Goal: Task Accomplishment & Management: Complete application form

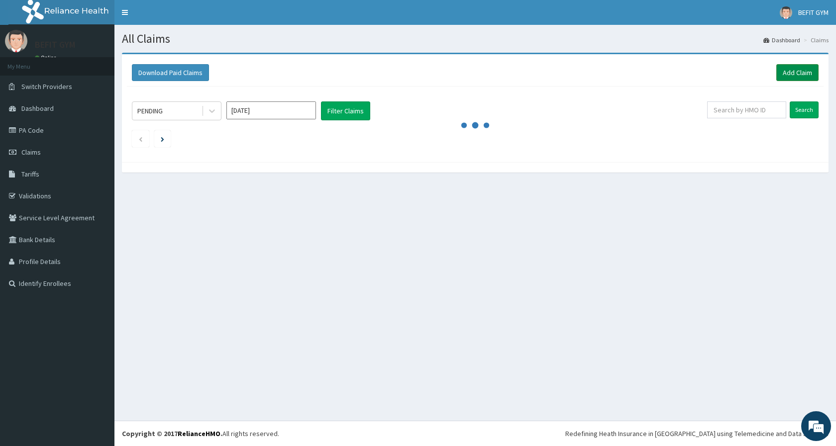
click at [796, 73] on link "Add Claim" at bounding box center [797, 72] width 42 height 17
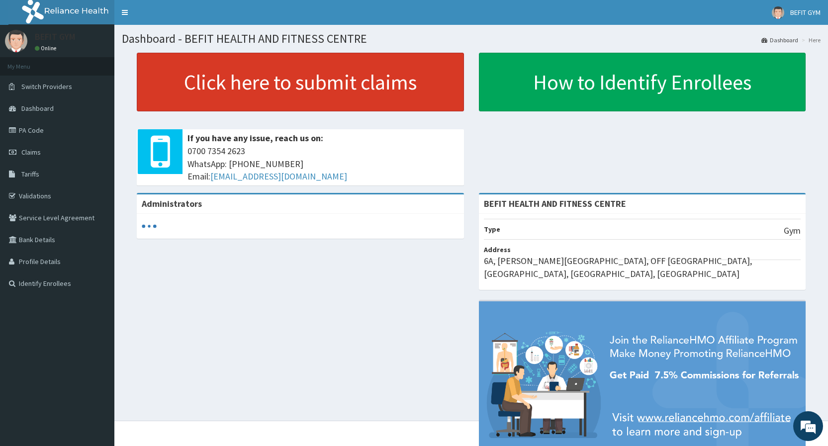
click at [312, 69] on link "Click here to submit claims" at bounding box center [300, 82] width 327 height 59
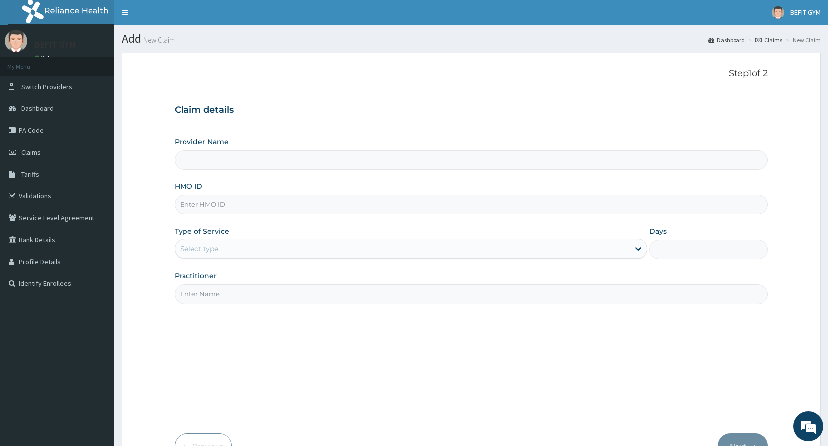
type input "b"
type input "BEFIT HEALTH AND FITNESS CENTRE"
type input "1"
type input "BPV/10021/A"
click at [227, 300] on input "Practitioner" at bounding box center [471, 294] width 593 height 19
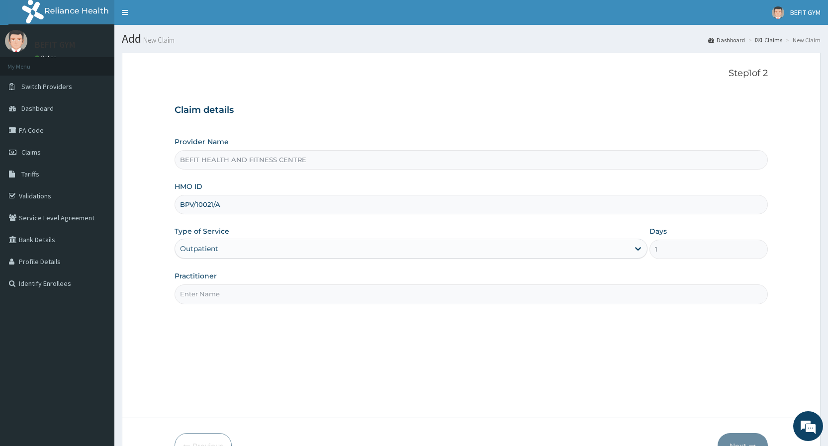
type input "B"
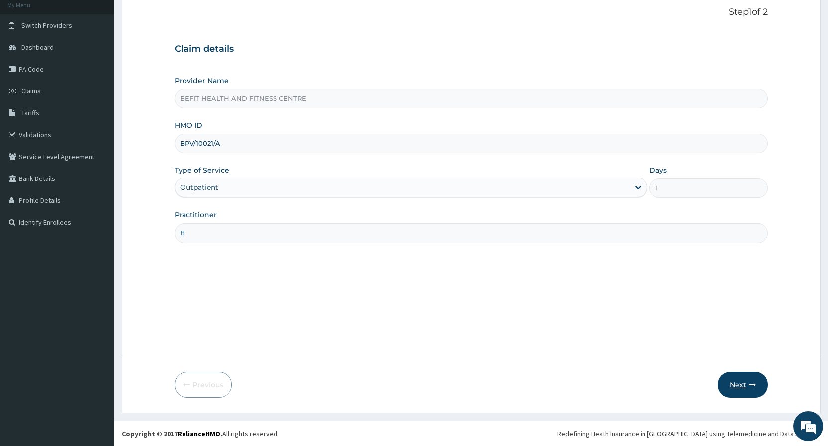
click at [754, 387] on icon "button" at bounding box center [752, 385] width 7 height 7
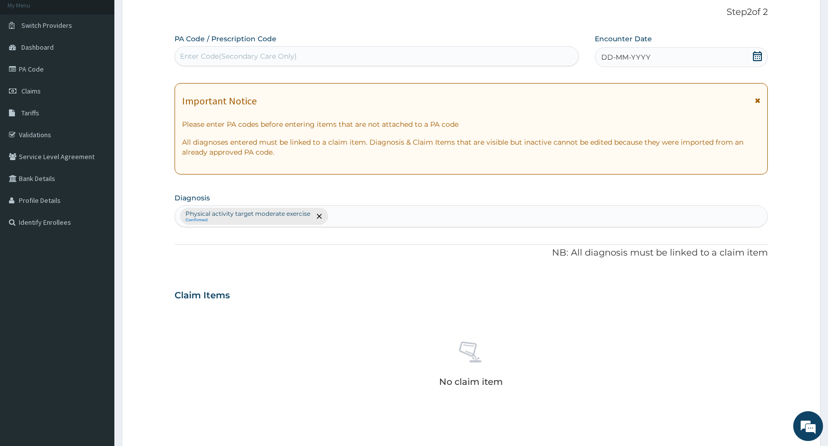
click at [444, 56] on div "Enter Code(Secondary Care Only)" at bounding box center [376, 56] width 403 height 16
type input "PA/A9B392"
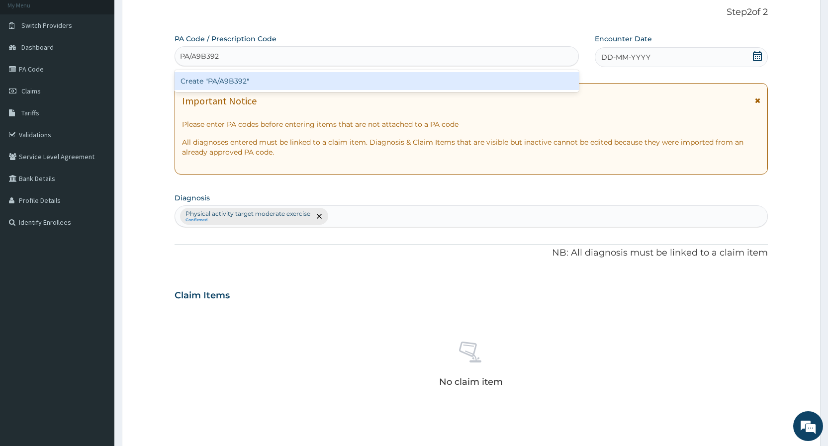
click at [448, 81] on div "Create "PA/A9B392"" at bounding box center [377, 81] width 404 height 18
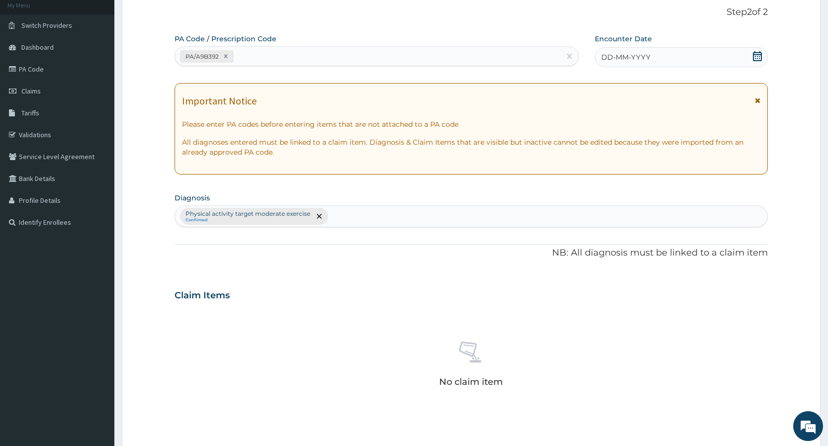
click at [635, 54] on span "DD-MM-YYYY" at bounding box center [625, 57] width 49 height 10
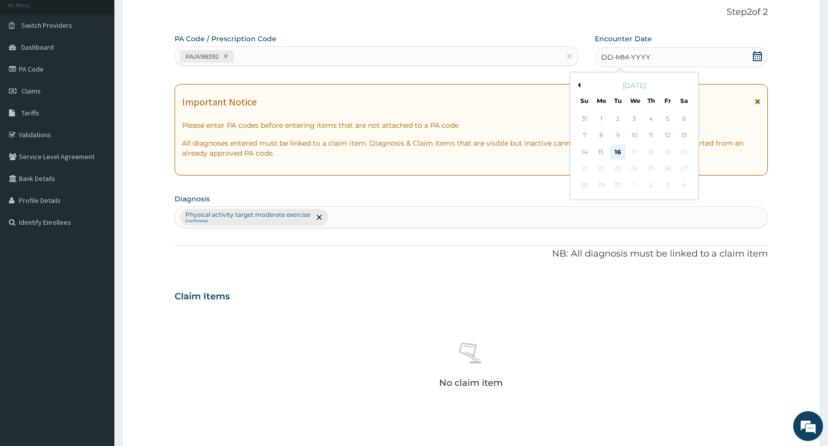
click at [621, 149] on div "16" at bounding box center [617, 152] width 15 height 15
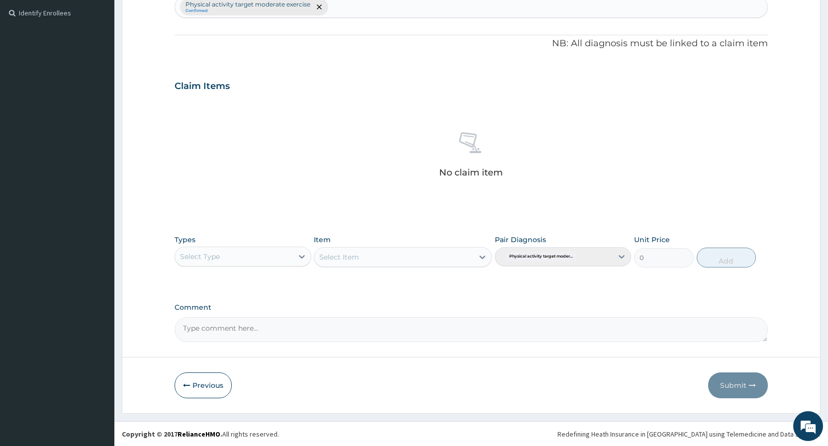
scroll to position [271, 0]
click at [269, 253] on div "Select Type" at bounding box center [233, 256] width 117 height 16
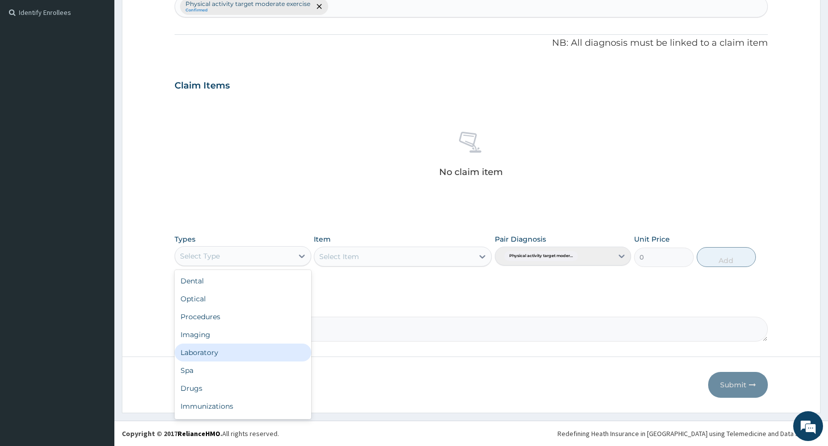
scroll to position [34, 0]
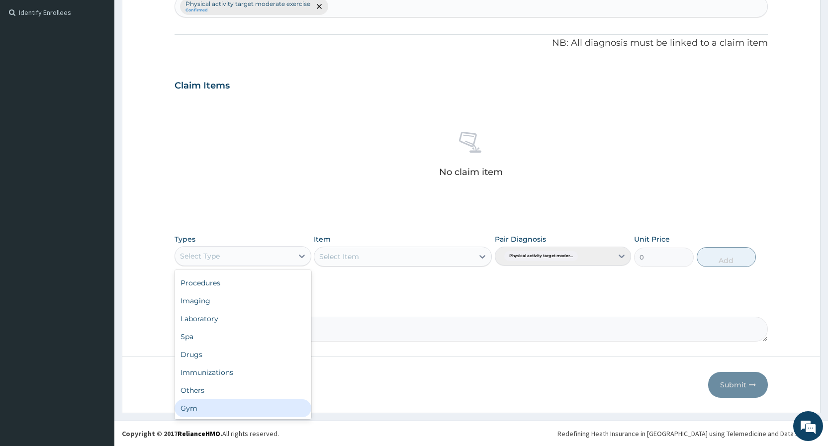
click at [237, 409] on div "Gym" at bounding box center [243, 408] width 136 height 18
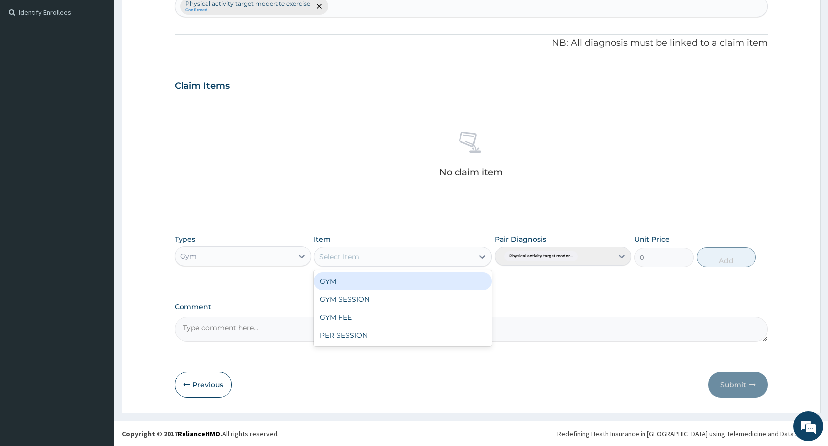
click at [408, 257] on div "Select Item" at bounding box center [393, 257] width 159 height 16
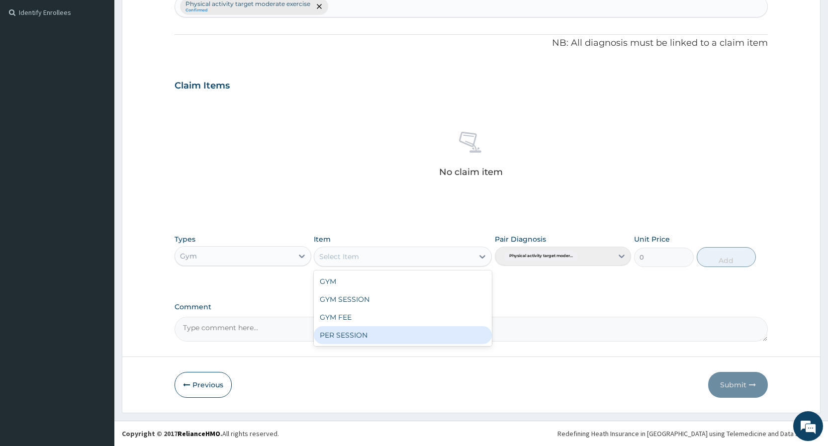
click at [389, 334] on div "PER SESSION" at bounding box center [403, 335] width 178 height 18
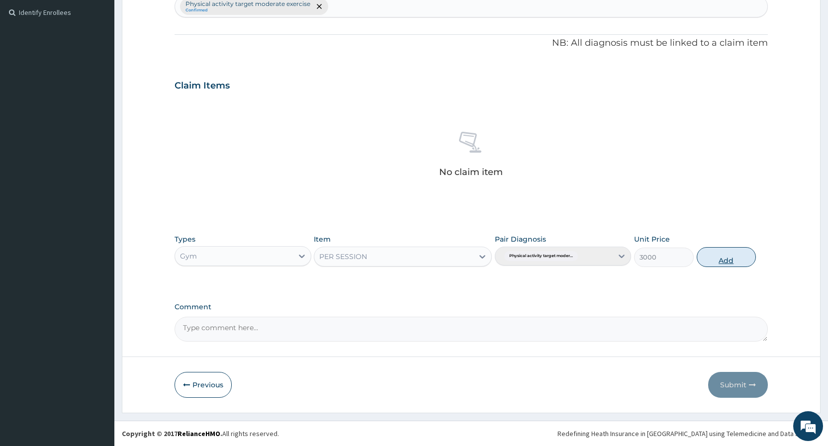
click at [738, 261] on button "Add" at bounding box center [726, 257] width 59 height 20
type input "0"
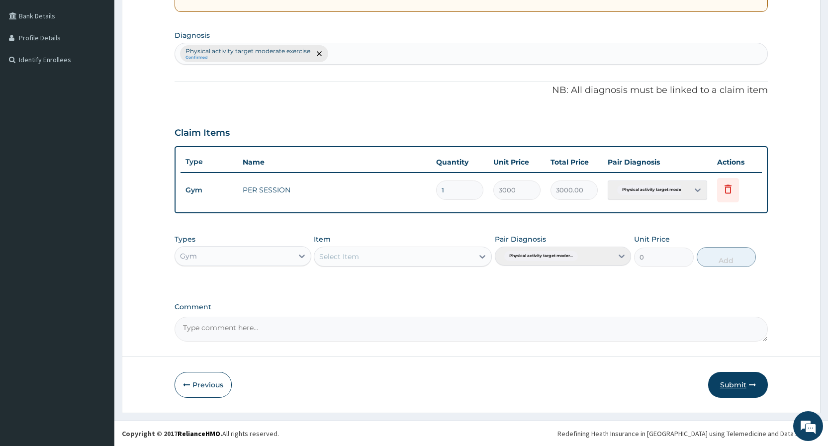
click at [723, 384] on button "Submit" at bounding box center [738, 385] width 60 height 26
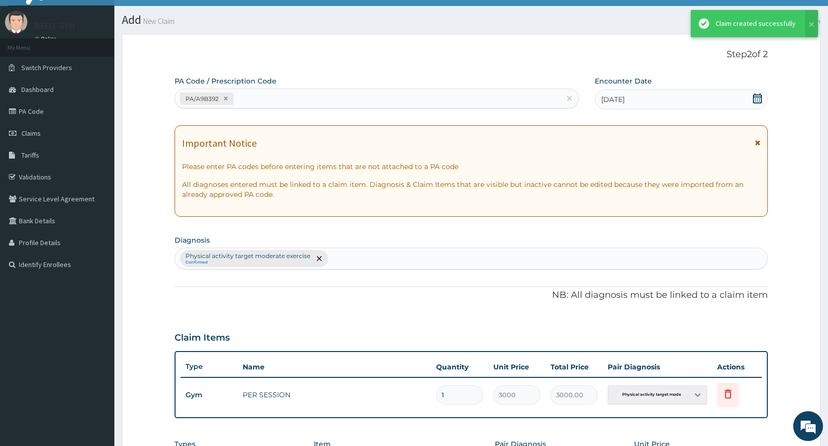
scroll to position [224, 0]
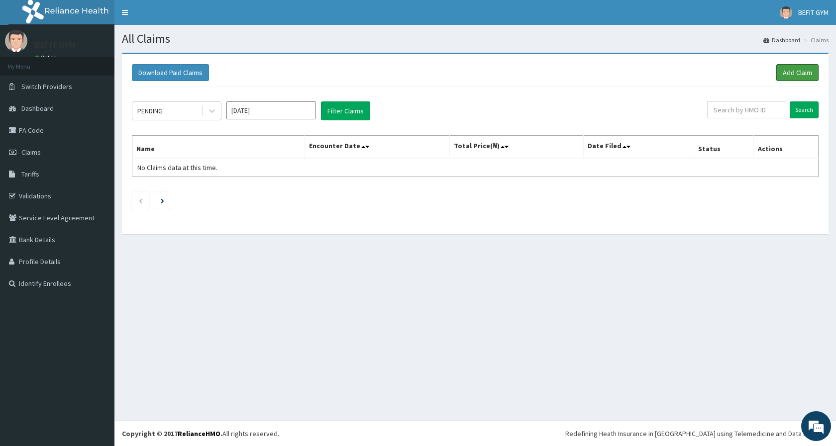
click at [785, 71] on link "Add Claim" at bounding box center [797, 72] width 42 height 17
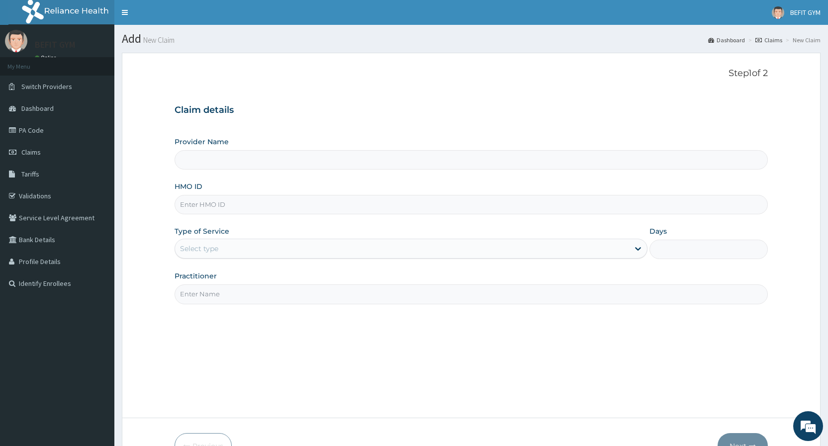
click at [215, 197] on input "HMO ID" at bounding box center [471, 204] width 593 height 19
type input "BEFIT HEALTH AND FITNESS CENTRE"
type input "1"
type input "BPV/10021/A"
click at [226, 292] on input "Practitioner" at bounding box center [471, 294] width 593 height 19
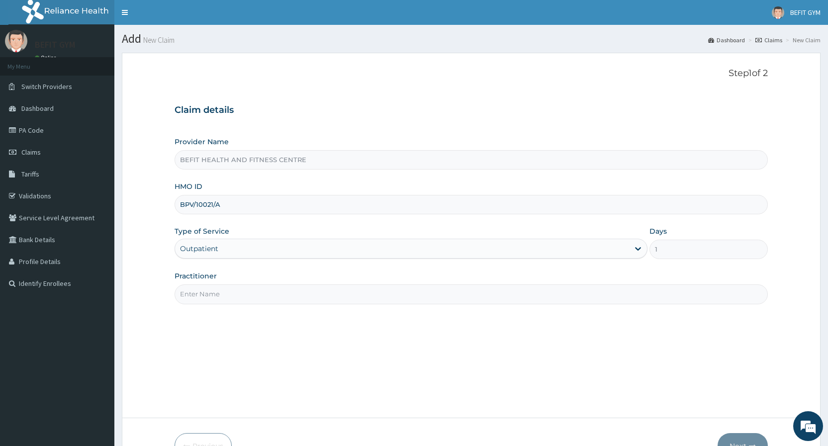
type input "B"
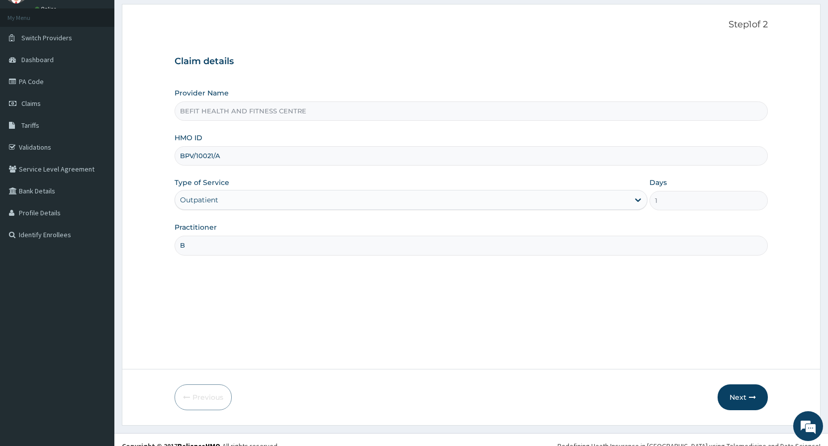
scroll to position [61, 0]
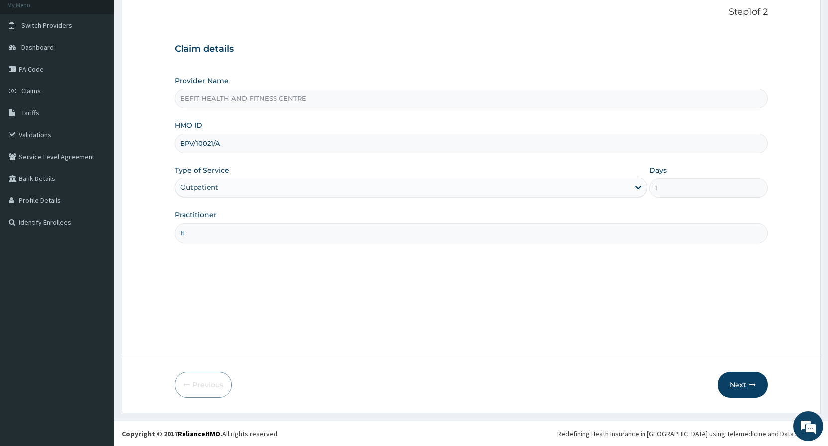
click at [728, 387] on button "Next" at bounding box center [743, 385] width 50 height 26
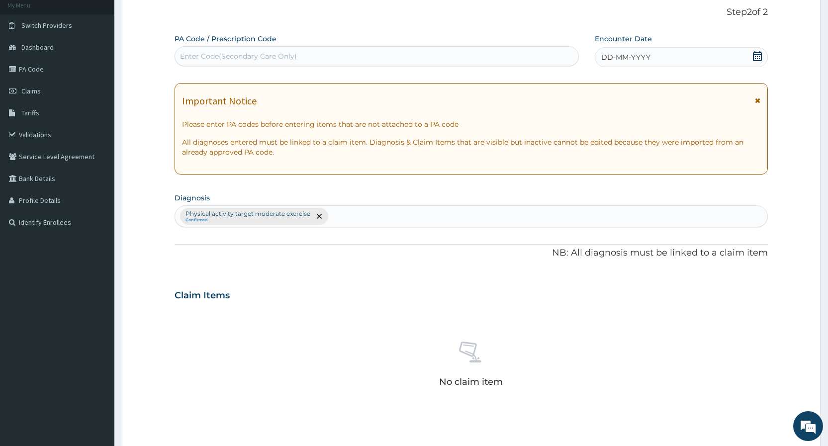
click at [506, 52] on div "Enter Code(Secondary Care Only)" at bounding box center [376, 56] width 403 height 16
type input "PA/9288E0"
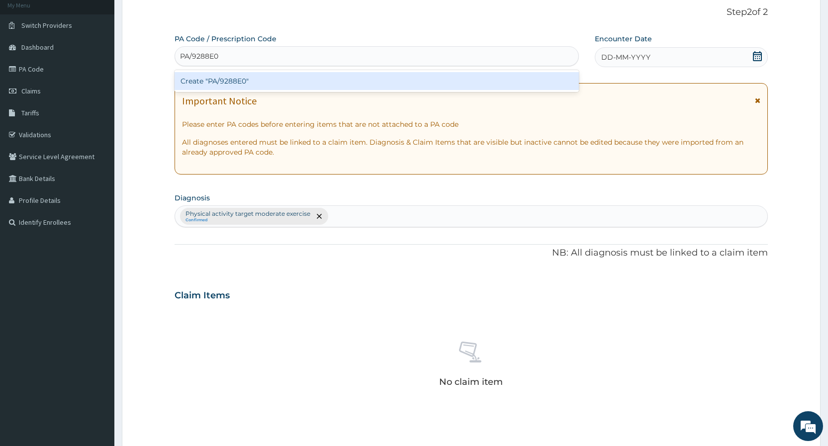
click at [485, 83] on div "Create "PA/9288E0"" at bounding box center [377, 81] width 404 height 18
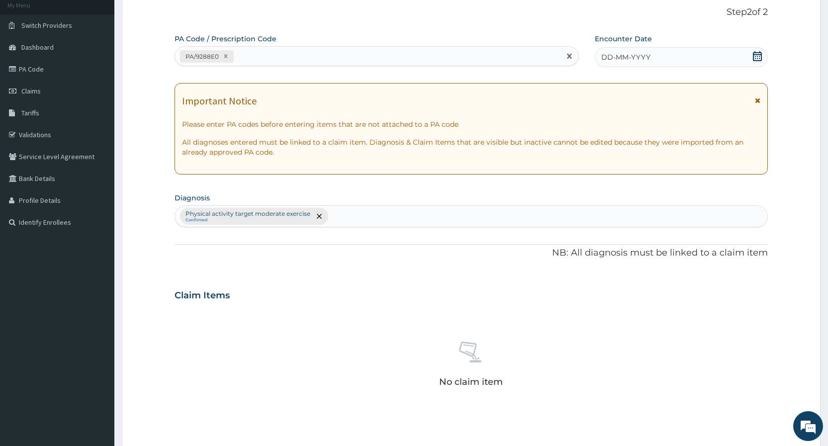
click at [751, 51] on div "DD-MM-YYYY" at bounding box center [681, 57] width 173 height 20
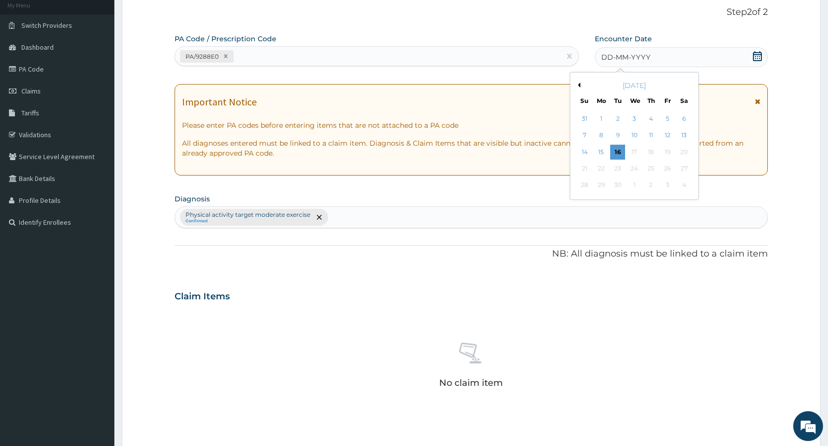
drag, startPoint x: 653, startPoint y: 114, endPoint x: 663, endPoint y: 107, distance: 12.6
click at [653, 113] on div "4" at bounding box center [651, 118] width 15 height 15
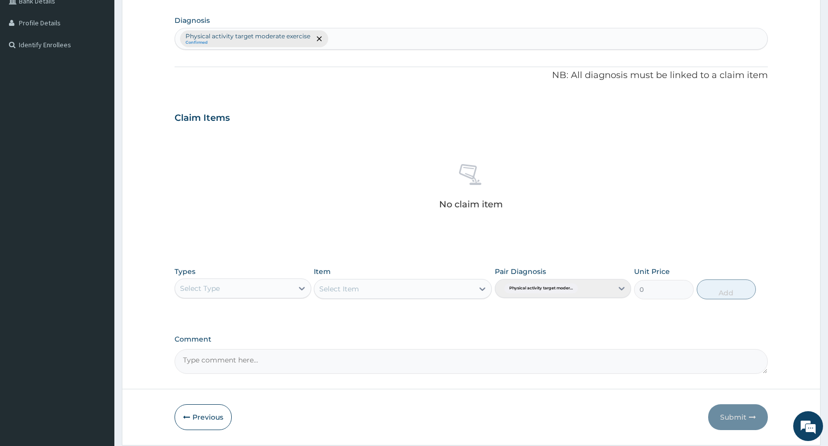
scroll to position [271, 0]
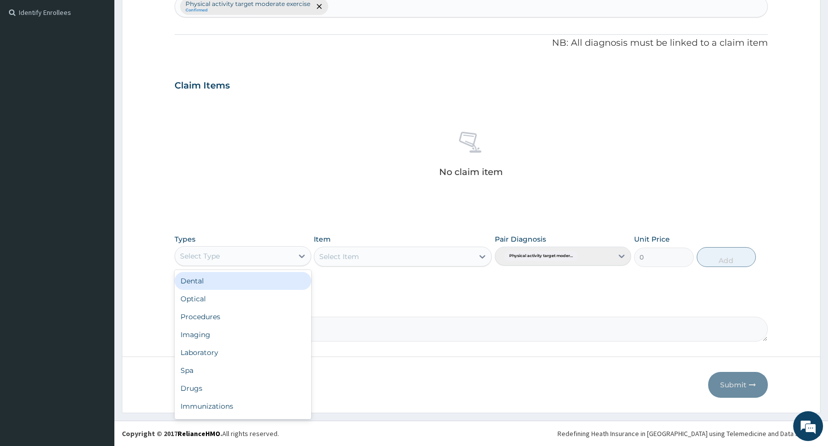
click at [182, 258] on div "Select Type" at bounding box center [200, 256] width 40 height 10
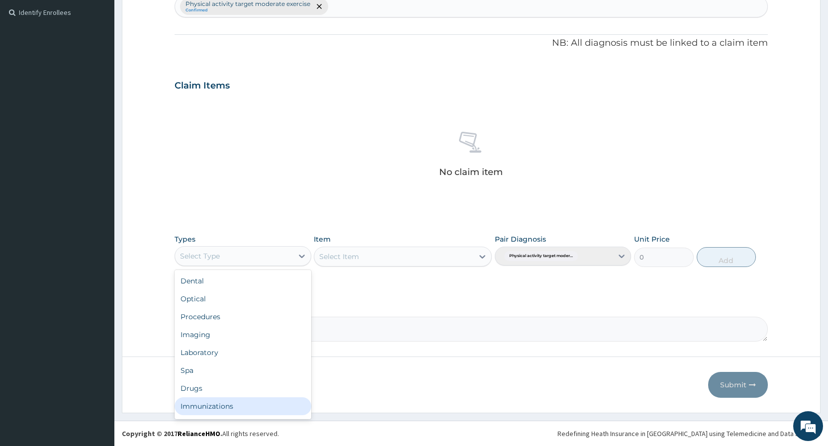
scroll to position [34, 0]
click at [245, 412] on div "Gym" at bounding box center [243, 408] width 136 height 18
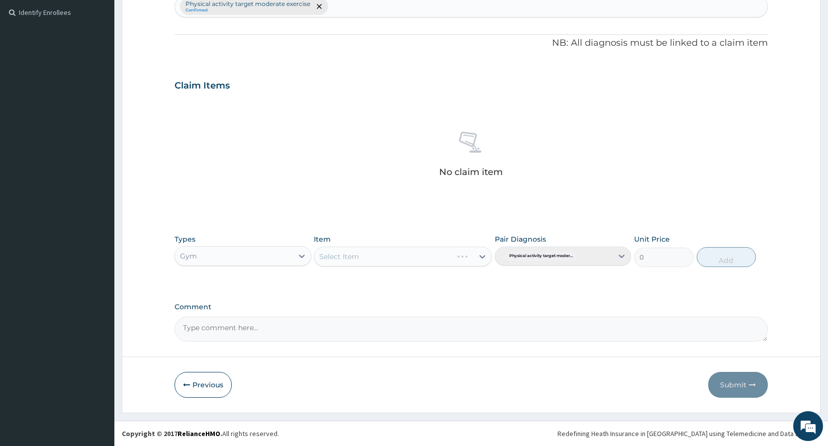
click at [368, 254] on div "Select Item" at bounding box center [403, 257] width 178 height 20
click at [369, 260] on div "Select Item" at bounding box center [403, 257] width 178 height 20
click at [376, 254] on div "Select Item" at bounding box center [403, 257] width 178 height 20
click at [368, 252] on div "Select Item" at bounding box center [403, 257] width 178 height 20
click at [367, 255] on div "Select Item" at bounding box center [403, 257] width 178 height 20
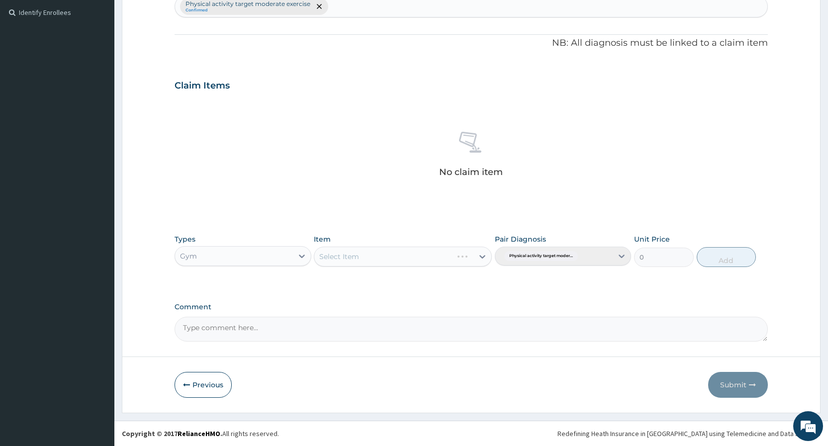
click at [367, 258] on div "Select Item" at bounding box center [403, 257] width 178 height 20
click at [367, 258] on div "Select Item" at bounding box center [393, 257] width 159 height 16
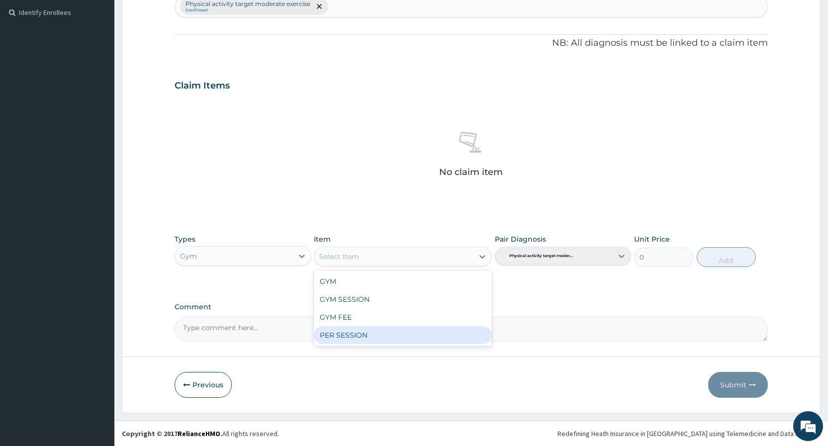
click at [398, 345] on div "GYM GYM SESSION GYM FEE PER SESSION" at bounding box center [403, 309] width 178 height 76
click at [400, 335] on div "PER SESSION" at bounding box center [403, 335] width 178 height 18
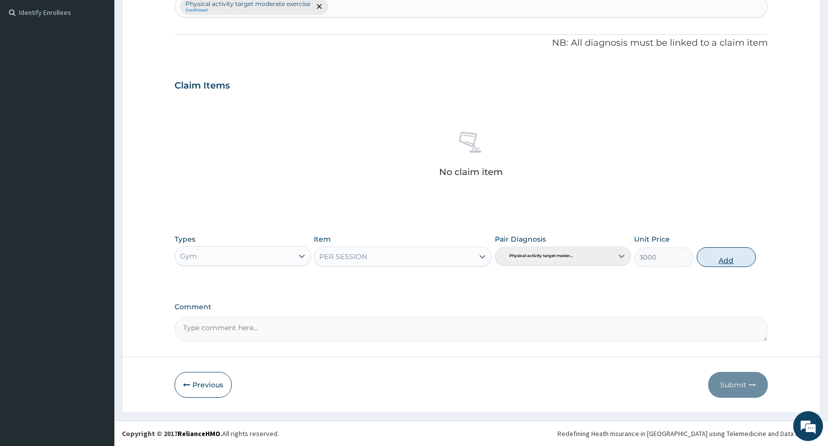
click at [715, 259] on button "Add" at bounding box center [726, 257] width 59 height 20
type input "0"
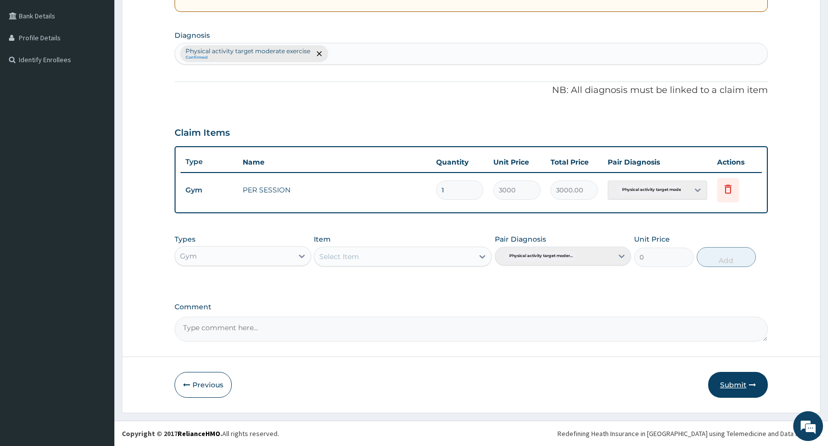
click at [724, 391] on button "Submit" at bounding box center [738, 385] width 60 height 26
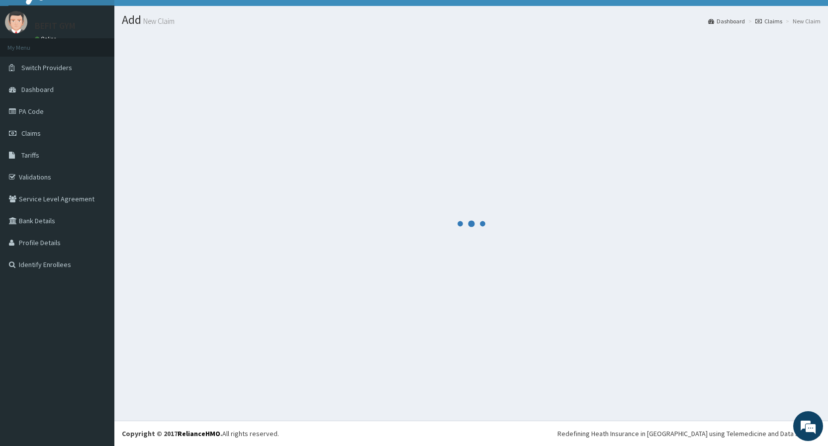
scroll to position [224, 0]
